Goal: Navigation & Orientation: Find specific page/section

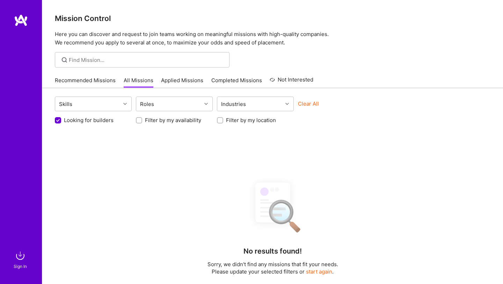
click at [16, 21] on img at bounding box center [21, 20] width 14 height 13
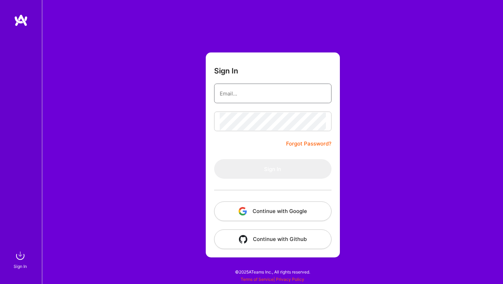
click at [248, 93] on input "email" at bounding box center [273, 94] width 106 height 18
type input "[EMAIL_ADDRESS][DOMAIN_NAME]"
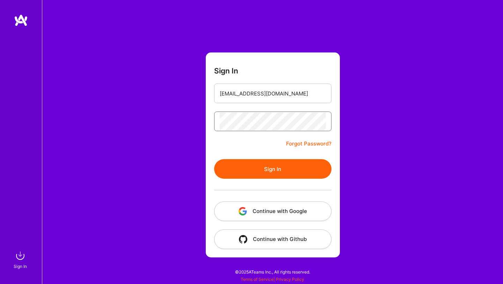
click at [214, 159] on button "Sign In" at bounding box center [272, 169] width 117 height 20
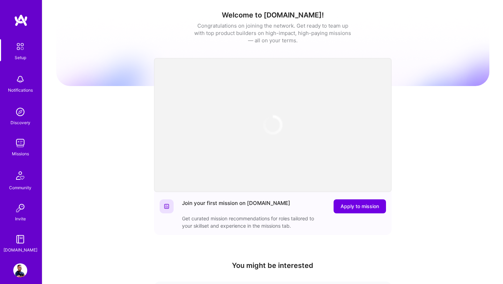
click at [17, 150] on div "Missions" at bounding box center [20, 153] width 17 height 7
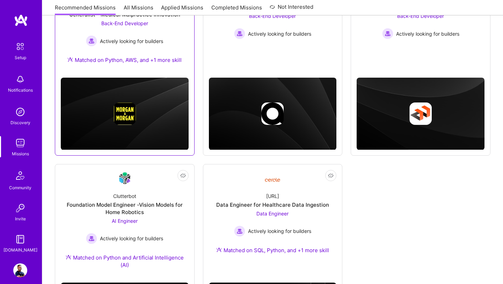
scroll to position [156, 0]
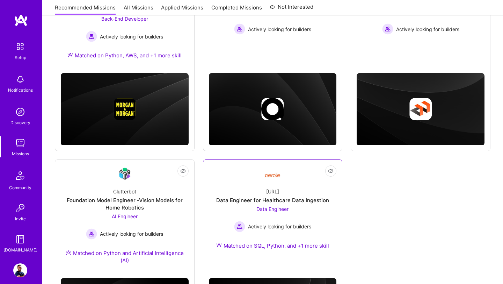
click at [266, 189] on div "[URL]" at bounding box center [272, 191] width 13 height 7
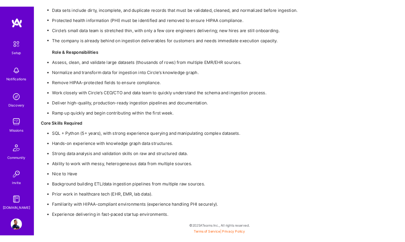
scroll to position [517, 0]
